Goal: Book appointment/travel/reservation

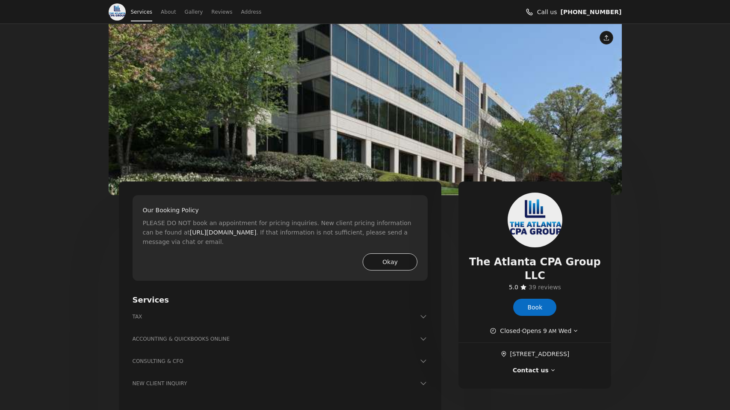
click at [381, 265] on button "Okay" at bounding box center [390, 261] width 55 height 17
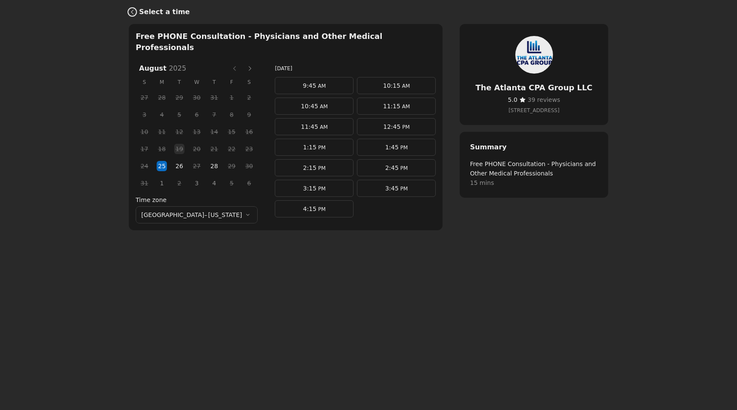
click at [130, 13] on icon "Back" at bounding box center [132, 12] width 7 height 7
